Goal: Task Accomplishment & Management: Complete application form

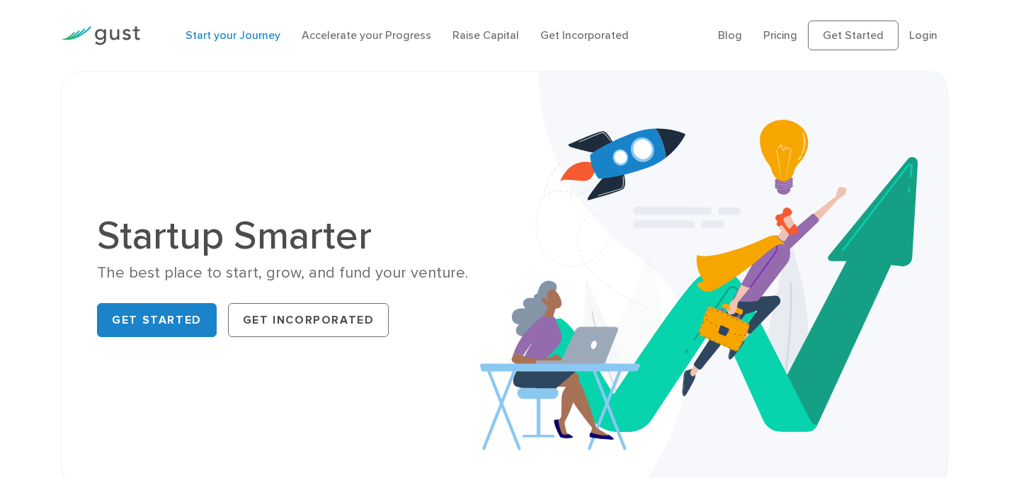
click at [235, 35] on link "Start your Journey" at bounding box center [232, 34] width 95 height 13
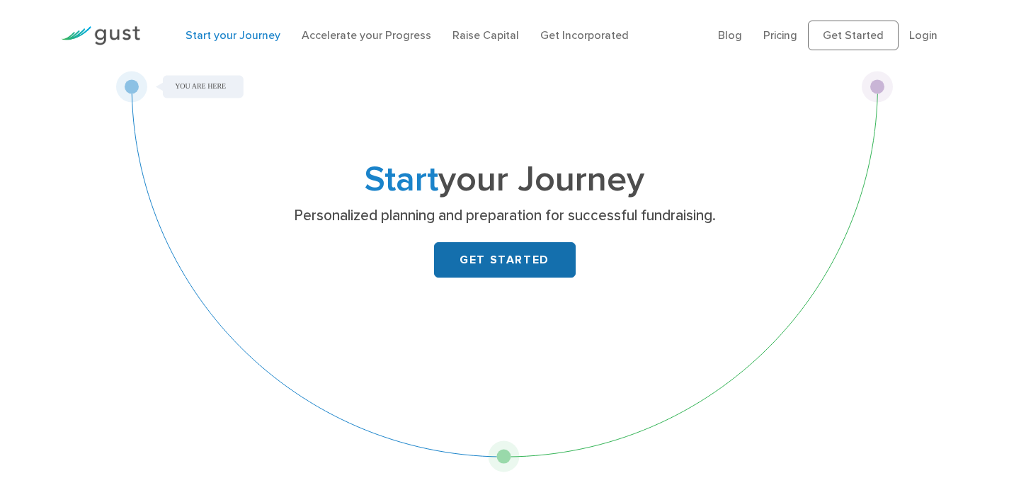
click at [513, 263] on link "GET STARTED" at bounding box center [505, 259] width 142 height 35
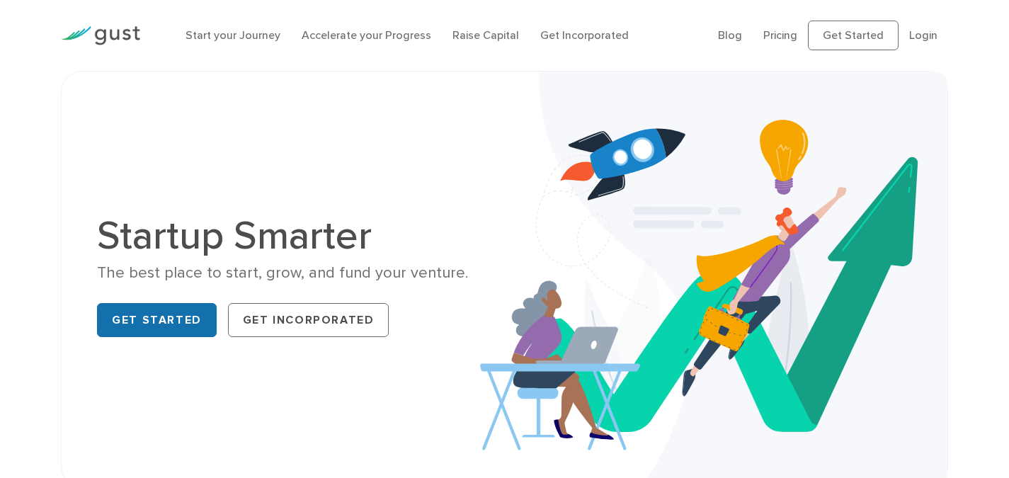
click at [159, 314] on link "Get Started" at bounding box center [157, 320] width 120 height 34
